Goal: Transaction & Acquisition: Purchase product/service

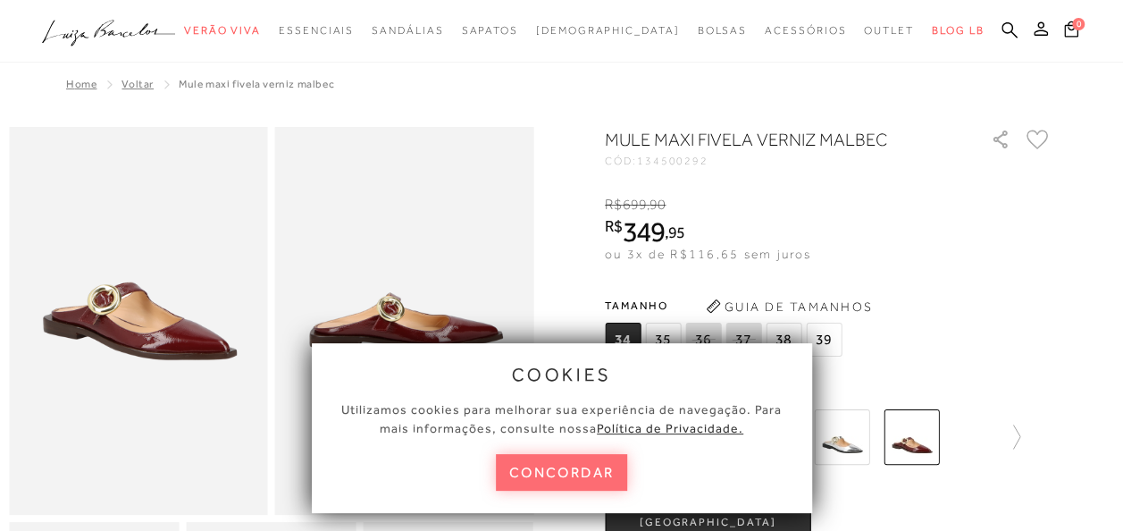
click at [546, 464] on button "concordar" at bounding box center [562, 472] width 132 height 37
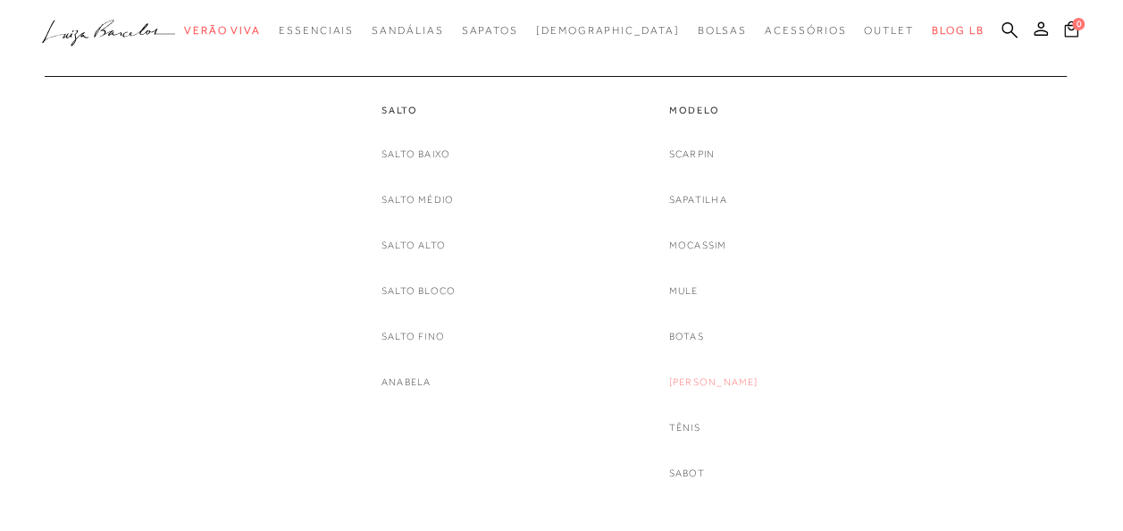
click at [704, 381] on link "[PERSON_NAME]" at bounding box center [713, 382] width 89 height 19
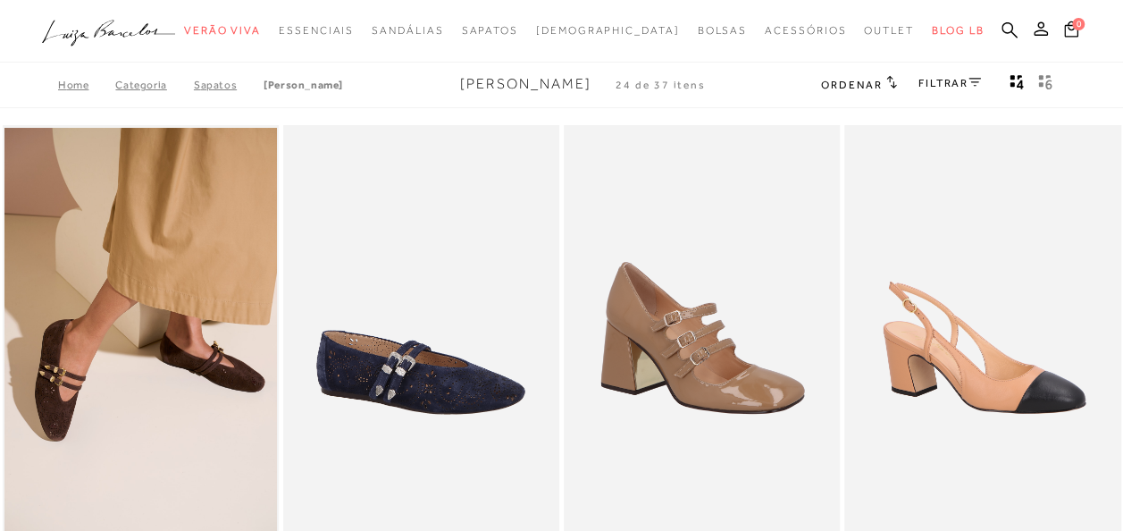
drag, startPoint x: 1130, startPoint y: 21, endPoint x: 795, endPoint y: 94, distance: 343.0
click at [795, 94] on div "Home Categoria SAPATOS Mary Jane Mary Jane 24 de 37 itens Ordenar Ordenar por P…" at bounding box center [561, 85] width 1123 height 46
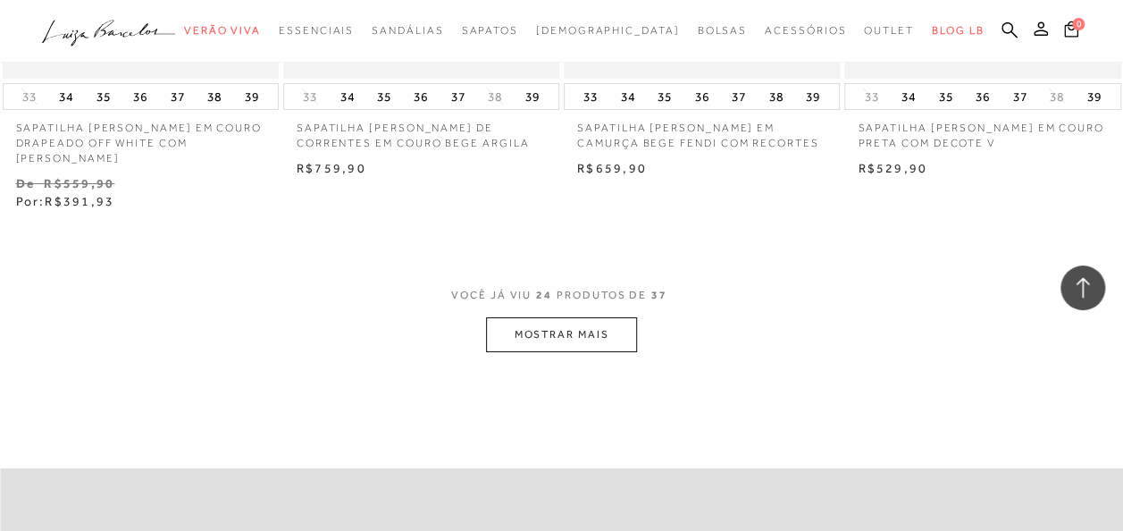
scroll to position [3248, 0]
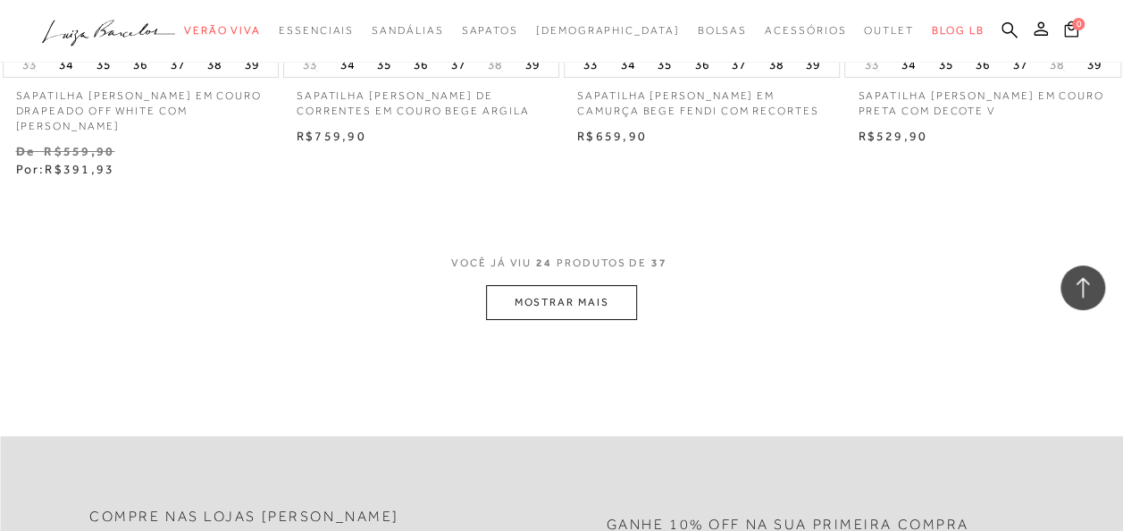
click at [592, 285] on button "MOSTRAR MAIS" at bounding box center [561, 302] width 150 height 35
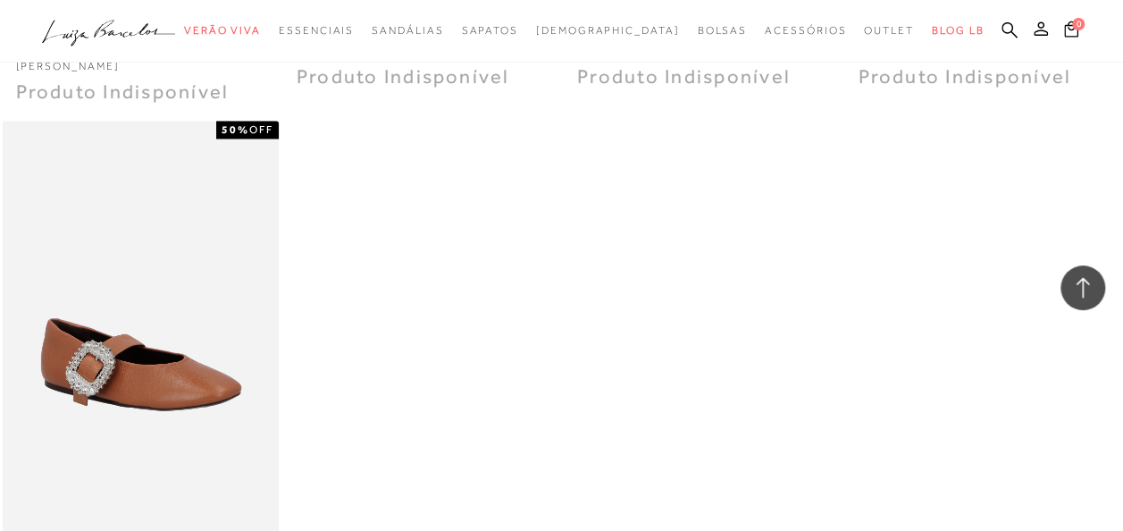
scroll to position [5035, 0]
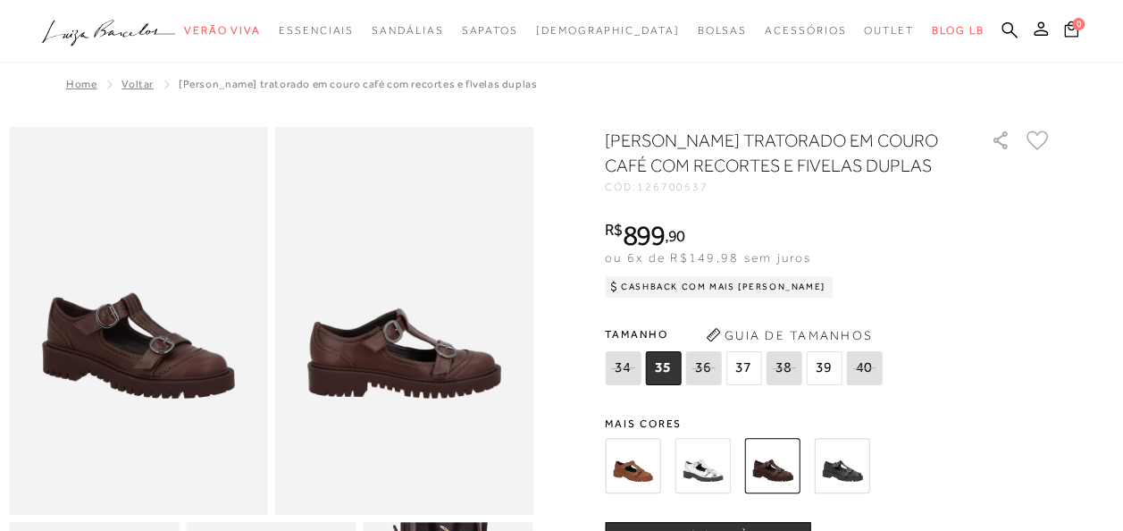
click at [660, 461] on img at bounding box center [632, 465] width 55 height 55
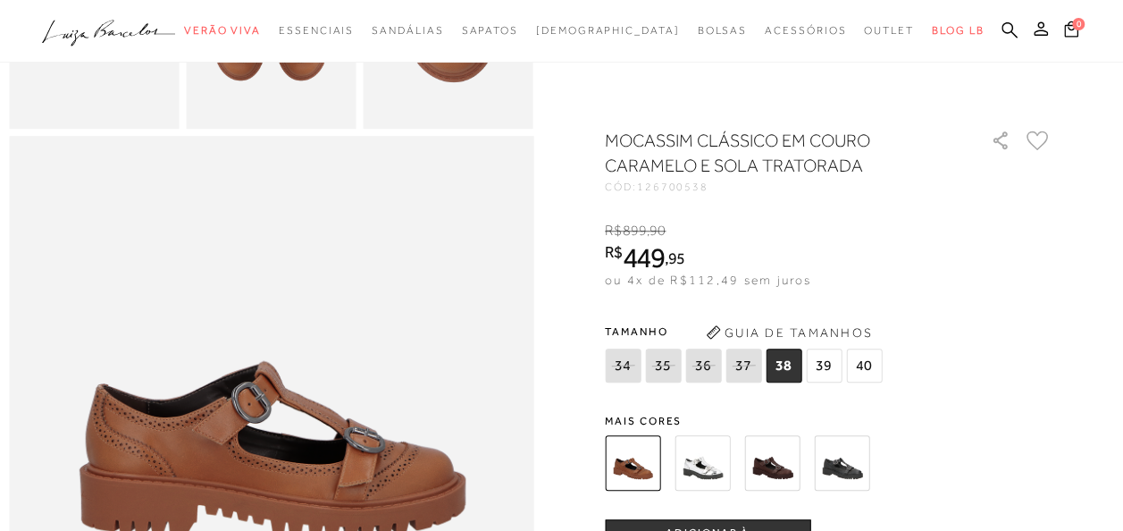
scroll to position [645, 0]
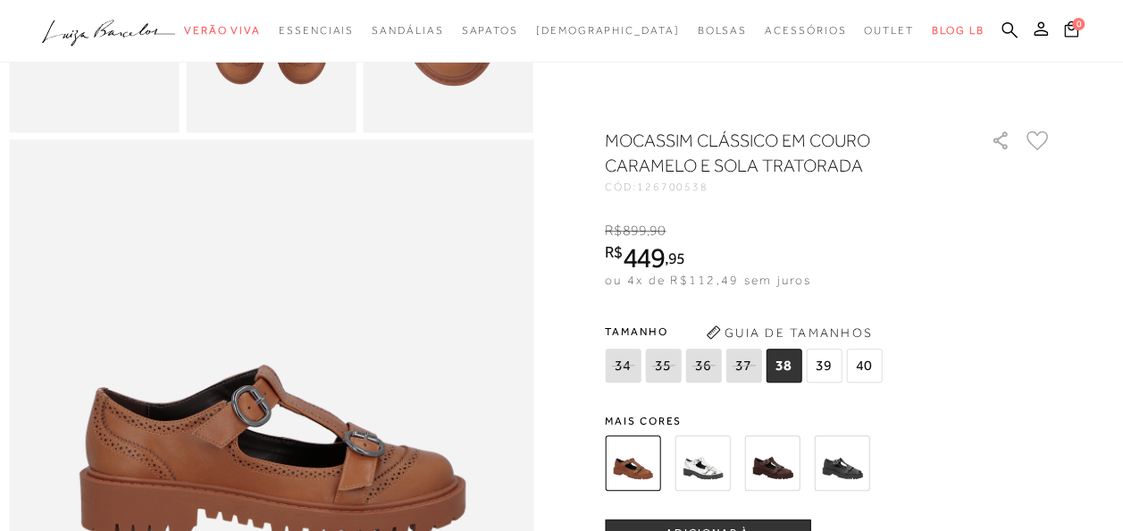
click at [787, 465] on img at bounding box center [771, 462] width 55 height 55
